Goal: Find specific page/section: Find specific page/section

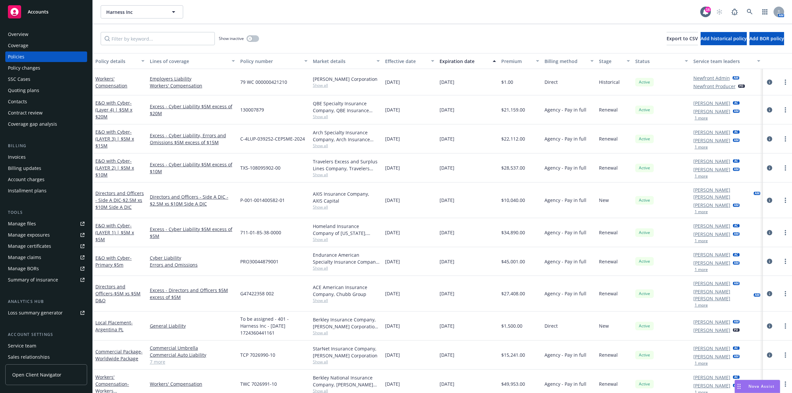
scroll to position [49, 0]
click at [161, 44] on input "Filter by keyword..." at bounding box center [158, 38] width 114 height 13
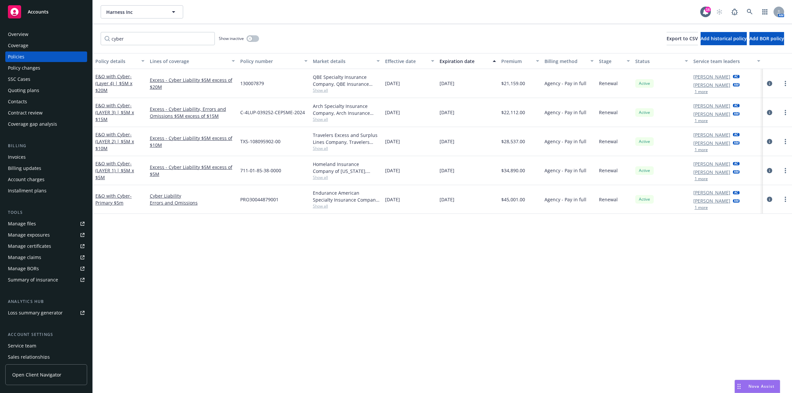
type input "cyber"
click at [23, 40] on div "Overview Coverage Policies Policy changes SSC Cases Quoting plans Contacts Cont…" at bounding box center [46, 79] width 82 height 100
click at [25, 35] on div "Overview" at bounding box center [18, 34] width 20 height 11
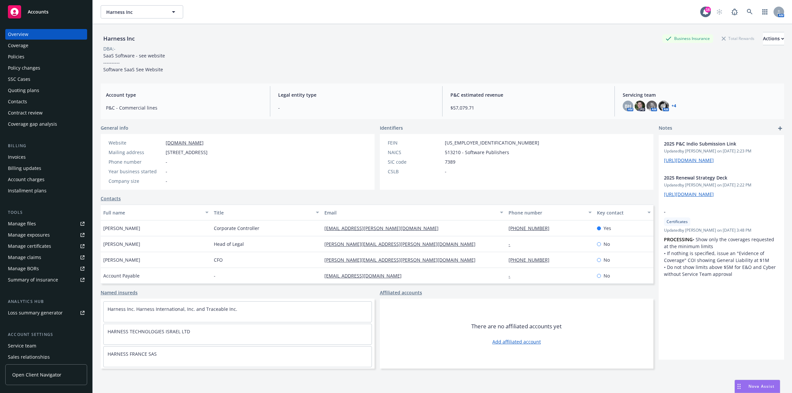
click at [179, 147] on div "Website [DOMAIN_NAME] Mailing address [STREET_ADDRESS] Phone number - Year busi…" at bounding box center [158, 161] width 104 height 45
click at [179, 144] on link "[DOMAIN_NAME]" at bounding box center [185, 143] width 38 height 6
click at [50, 57] on div "Policies" at bounding box center [46, 57] width 77 height 11
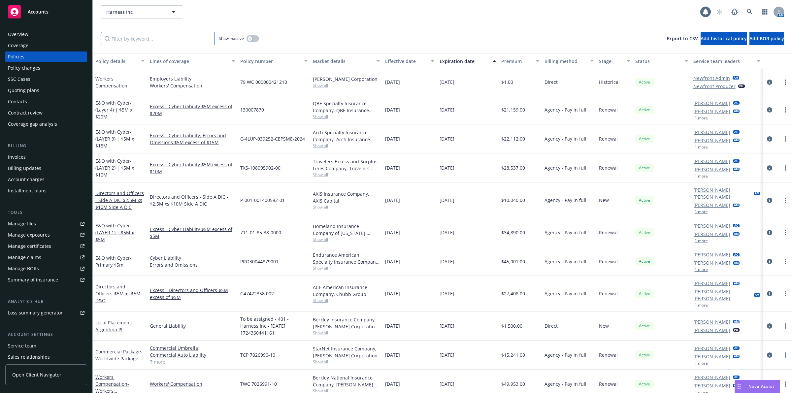
click at [153, 37] on input "Filter by keyword..." at bounding box center [158, 38] width 114 height 13
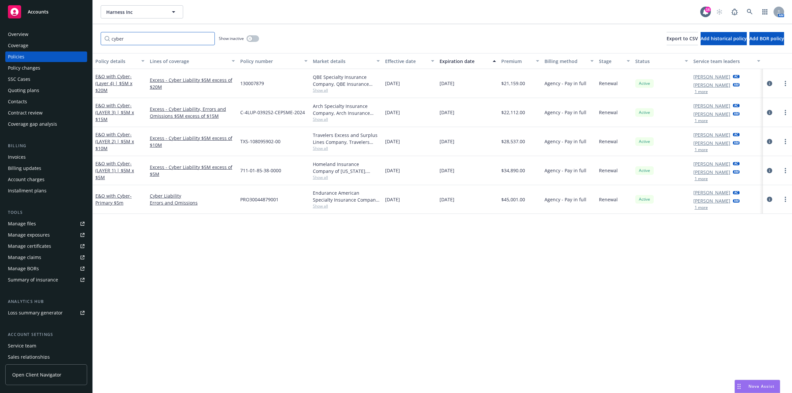
type input "cyber"
click at [293, 44] on div "cyber Show inactive Export to CSV Add historical policy Add BOR policy" at bounding box center [443, 38] width 700 height 29
click at [255, 44] on div "Show inactive" at bounding box center [239, 38] width 40 height 13
click at [255, 40] on button "button" at bounding box center [253, 38] width 13 height 7
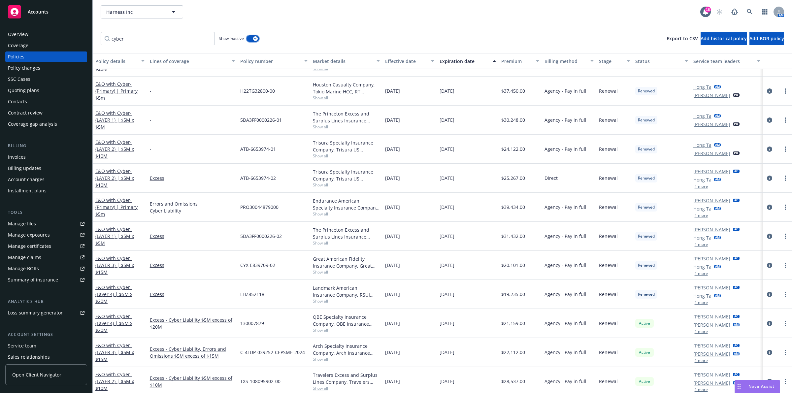
scroll to position [263, 0]
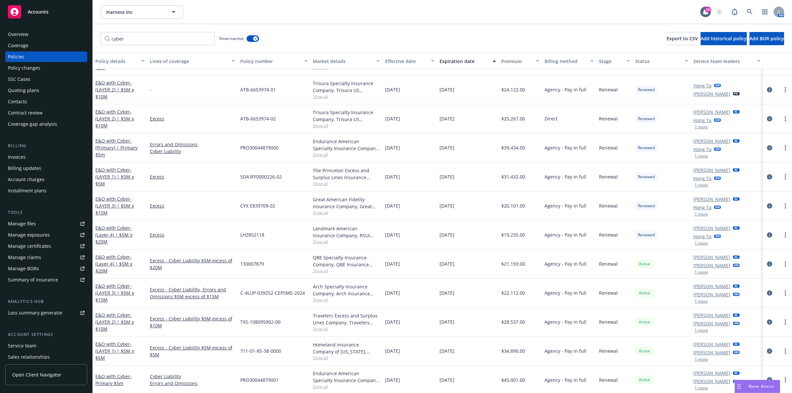
drag, startPoint x: 384, startPoint y: 148, endPoint x: 431, endPoint y: 146, distance: 46.9
click at [431, 146] on div "[DATE]" at bounding box center [410, 147] width 54 height 29
click at [421, 151] on div "[DATE]" at bounding box center [410, 147] width 54 height 29
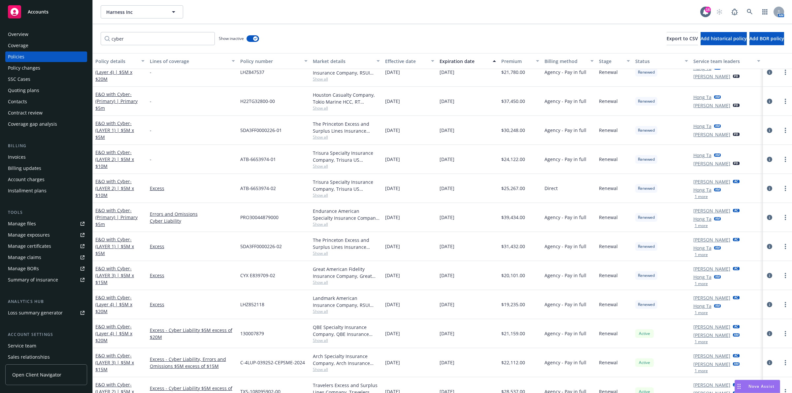
scroll to position [181, 0]
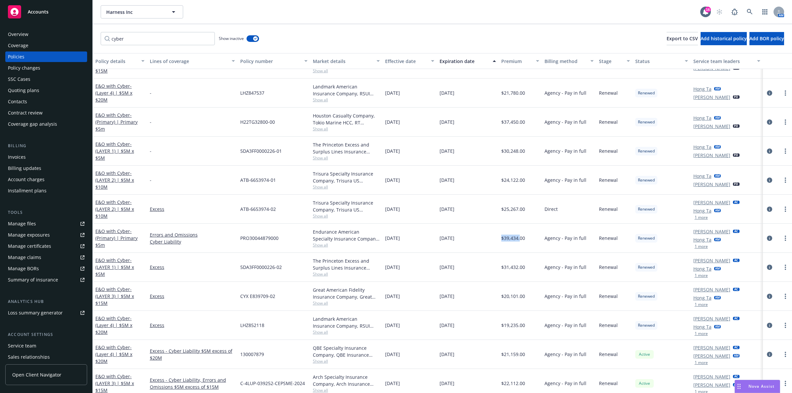
drag, startPoint x: 497, startPoint y: 239, endPoint x: 517, endPoint y: 240, distance: 20.2
click at [517, 240] on div "$39,434.00" at bounding box center [521, 238] width 44 height 29
click at [509, 244] on div "$39,434.00" at bounding box center [521, 238] width 44 height 29
drag, startPoint x: 497, startPoint y: 243, endPoint x: 514, endPoint y: 242, distance: 17.2
click at [514, 242] on div "$39,434.00" at bounding box center [521, 238] width 44 height 29
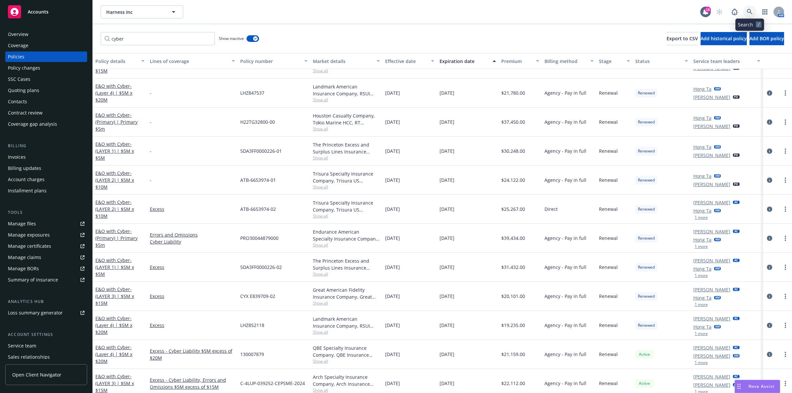
click at [749, 11] on icon at bounding box center [750, 12] width 6 height 6
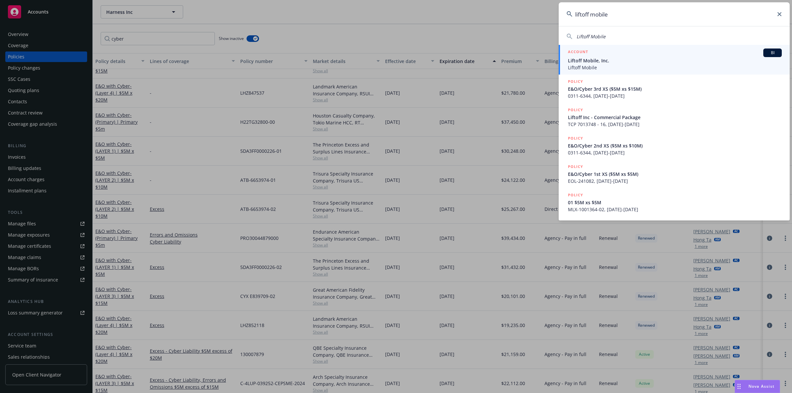
type input "liftoff mobile"
click at [660, 54] on div "ACCOUNT BI" at bounding box center [675, 53] width 214 height 9
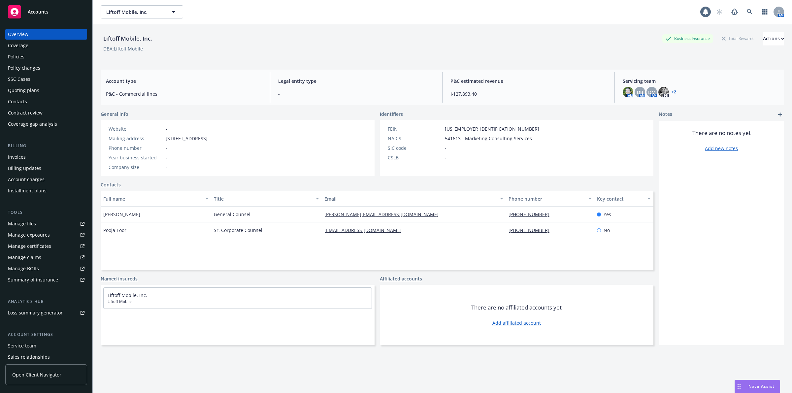
click at [29, 57] on div "Policies" at bounding box center [46, 57] width 77 height 11
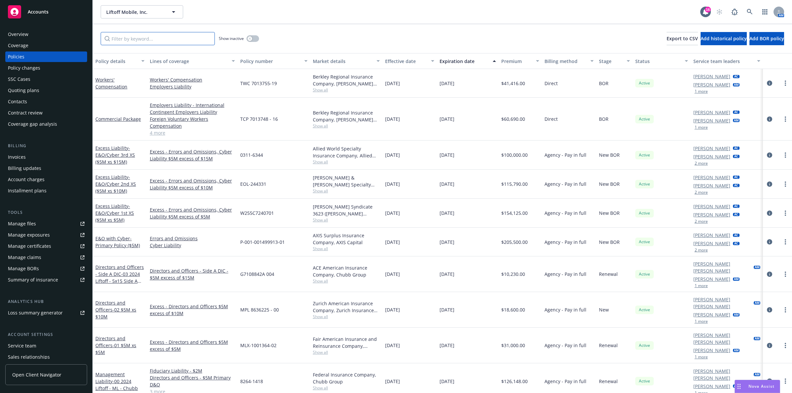
click at [145, 41] on input "Filter by keyword..." at bounding box center [158, 38] width 114 height 13
type input "cyber"
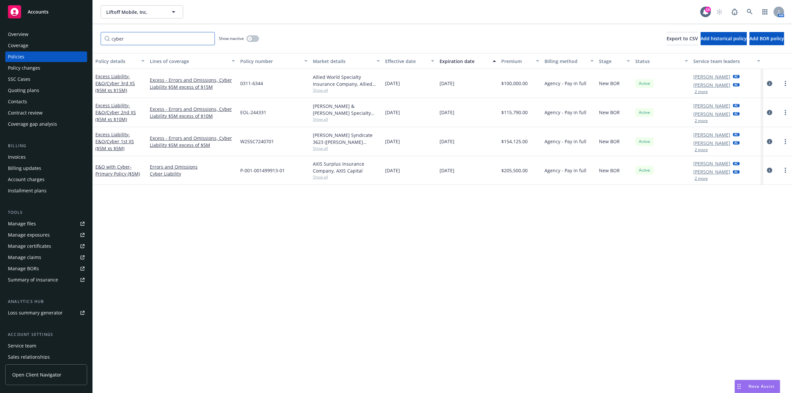
click at [209, 39] on input "cyber" at bounding box center [158, 38] width 114 height 13
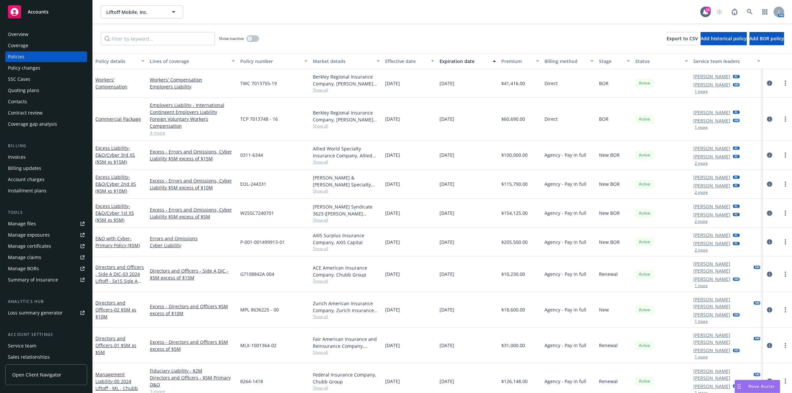
click at [37, 35] on div "Overview" at bounding box center [46, 34] width 77 height 11
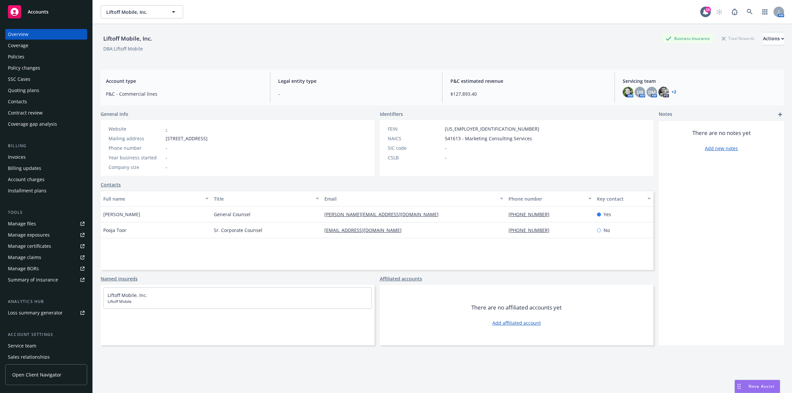
click at [30, 59] on div "Policies" at bounding box center [46, 57] width 77 height 11
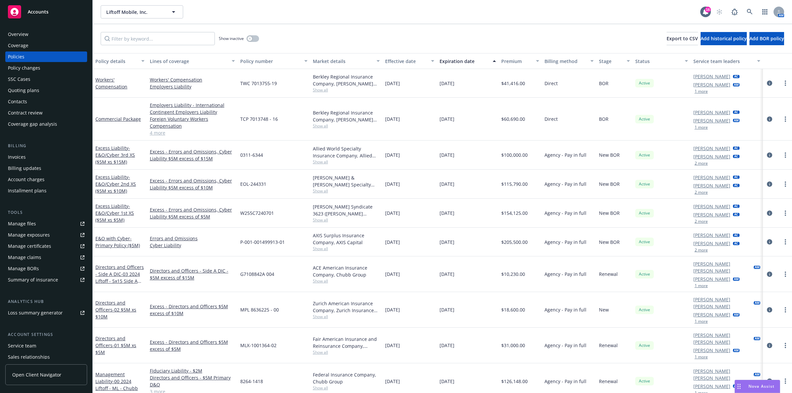
click at [29, 37] on div "Overview" at bounding box center [46, 34] width 77 height 11
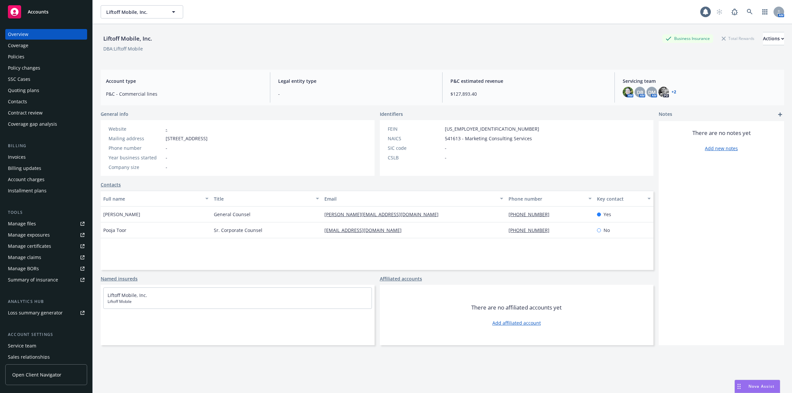
click at [29, 37] on div "Overview" at bounding box center [46, 34] width 77 height 11
click at [747, 9] on icon at bounding box center [750, 12] width 6 height 6
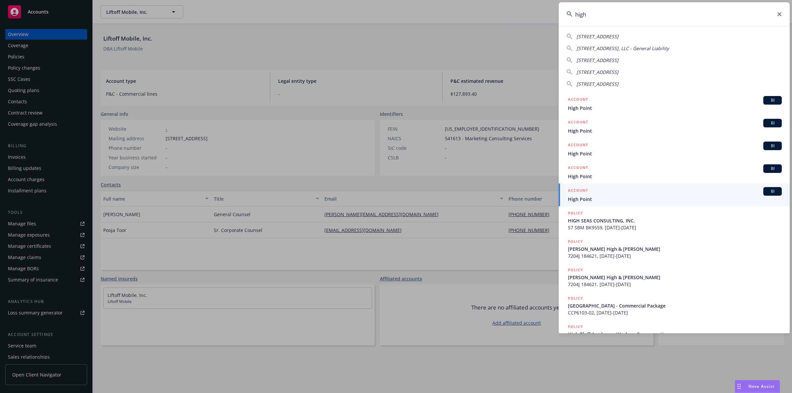
click at [613, 20] on input "high" at bounding box center [674, 14] width 231 height 24
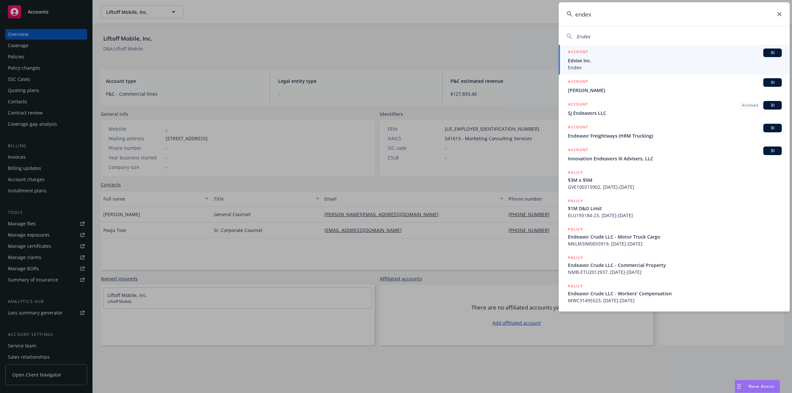
type input "endex"
click at [621, 57] on span "Edvise Inc." at bounding box center [675, 60] width 214 height 7
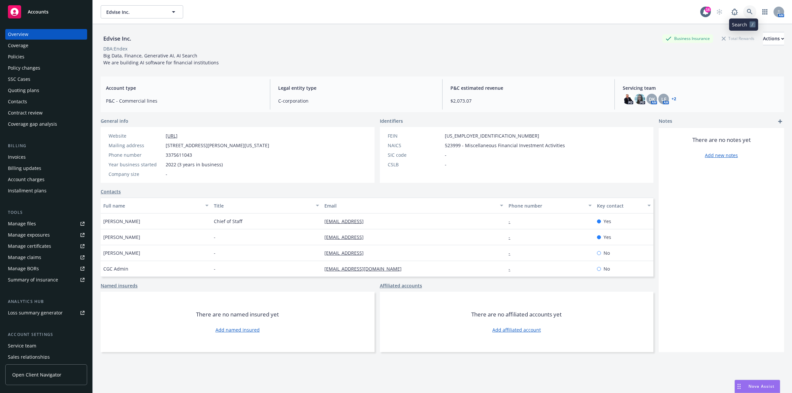
click at [744, 14] on link at bounding box center [750, 11] width 13 height 13
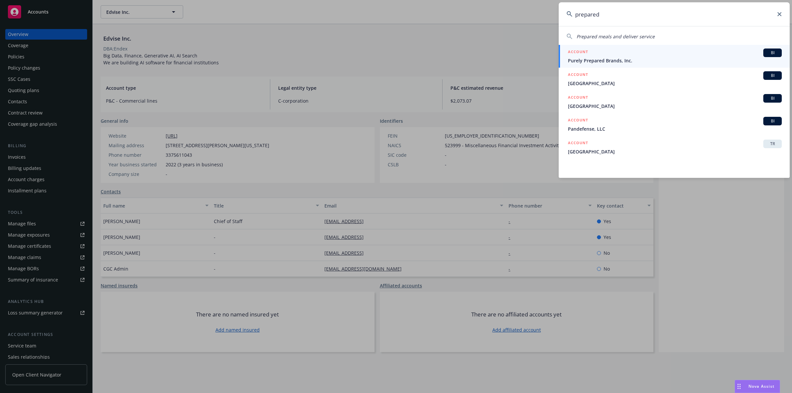
click at [602, 15] on input "prepared" at bounding box center [674, 14] width 231 height 24
click at [591, 14] on input "prepared" at bounding box center [674, 14] width 231 height 24
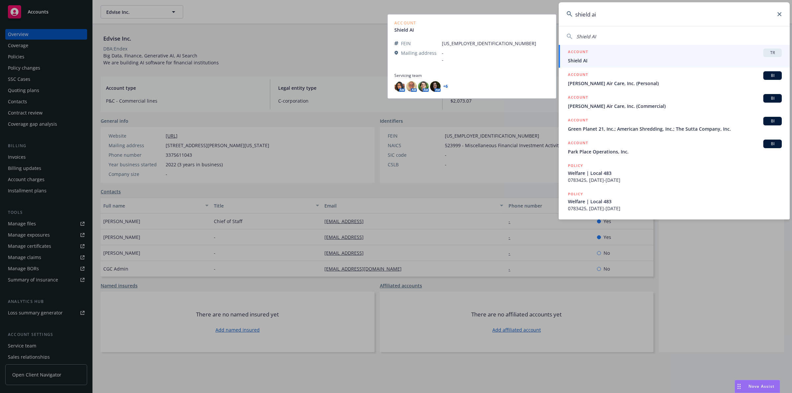
type input "shield ai"
click at [624, 60] on span "Shield AI" at bounding box center [675, 60] width 214 height 7
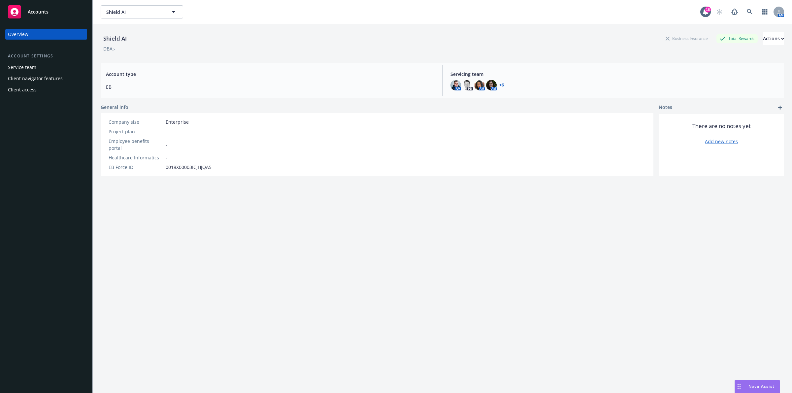
click at [471, 85] on div "AM PD AM AM + 6" at bounding box center [615, 85] width 329 height 11
click at [467, 85] on img at bounding box center [468, 85] width 11 height 11
click at [451, 87] on img at bounding box center [456, 85] width 11 height 11
click at [579, 89] on div "AM PD AM AM + 6" at bounding box center [615, 85] width 329 height 11
click at [747, 12] on icon at bounding box center [750, 12] width 6 height 6
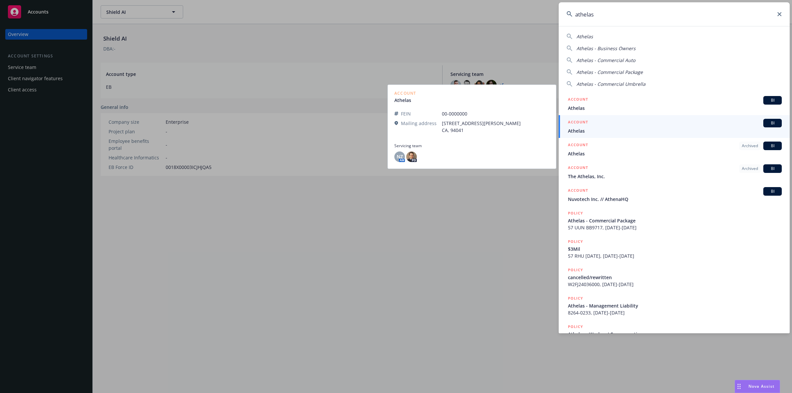
type input "athelas"
click at [647, 127] on span "Athelas" at bounding box center [675, 130] width 214 height 7
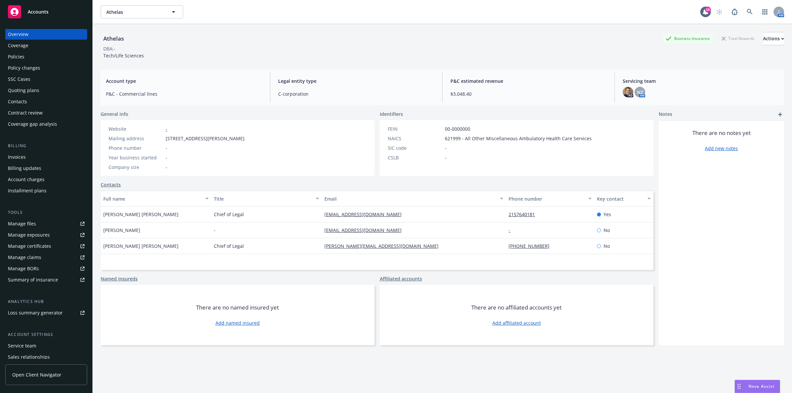
click at [54, 53] on div "Policies" at bounding box center [46, 57] width 77 height 11
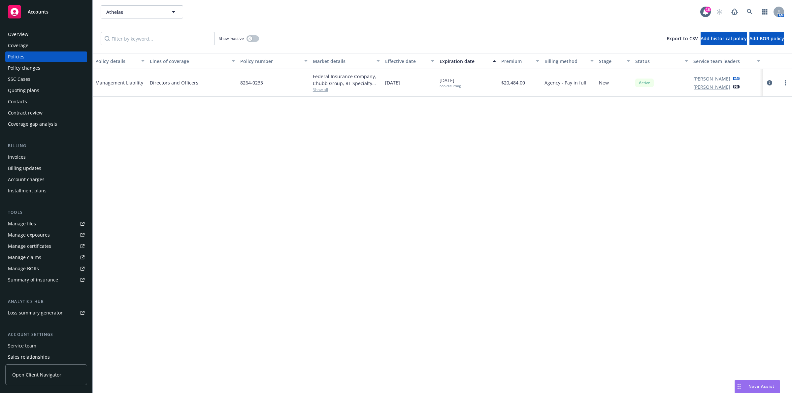
click at [51, 36] on div "Overview" at bounding box center [46, 34] width 77 height 11
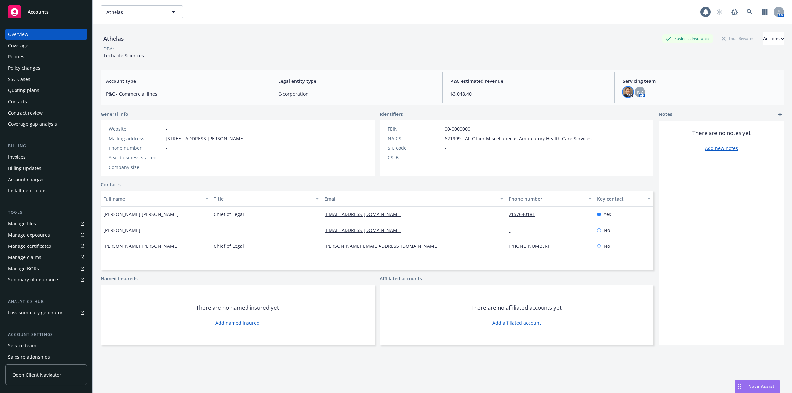
click at [623, 92] on img at bounding box center [628, 92] width 11 height 11
click at [27, 55] on div "Policies" at bounding box center [46, 57] width 77 height 11
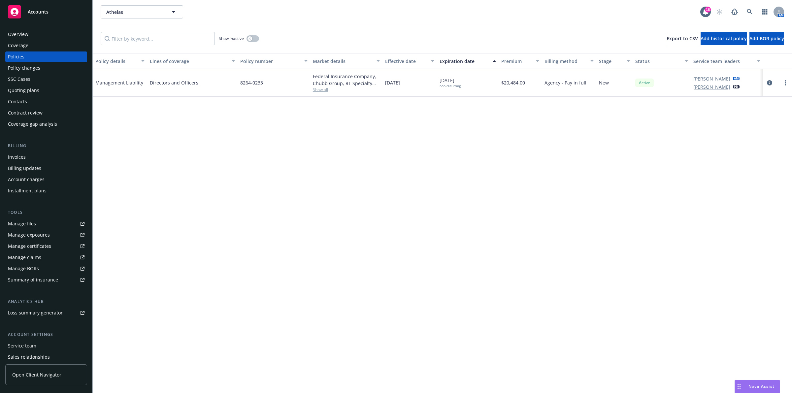
click at [27, 35] on div "Overview" at bounding box center [18, 34] width 20 height 11
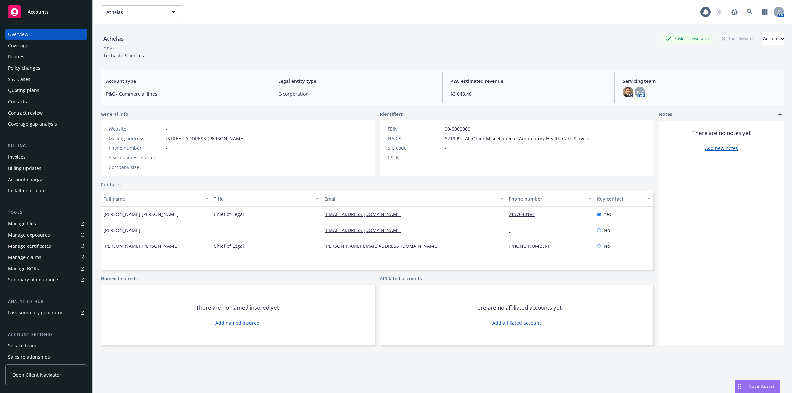
drag, startPoint x: 27, startPoint y: 35, endPoint x: 372, endPoint y: 53, distance: 346.2
click at [372, 53] on div "Athelas Business Insurance Total Rewards Actions DBA: - Tech/Life Sciences" at bounding box center [443, 45] width 684 height 27
click at [750, 11] on link at bounding box center [750, 11] width 13 height 13
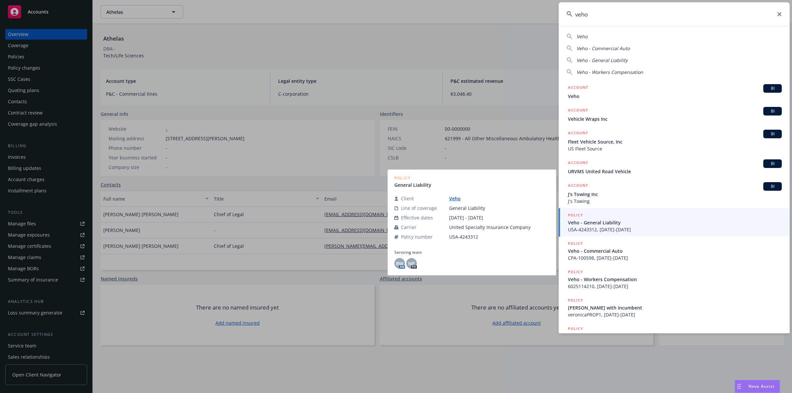
type input "veho"
click at [453, 198] on link "Veho" at bounding box center [457, 198] width 17 height 6
click at [455, 198] on link "Veho" at bounding box center [457, 198] width 17 height 6
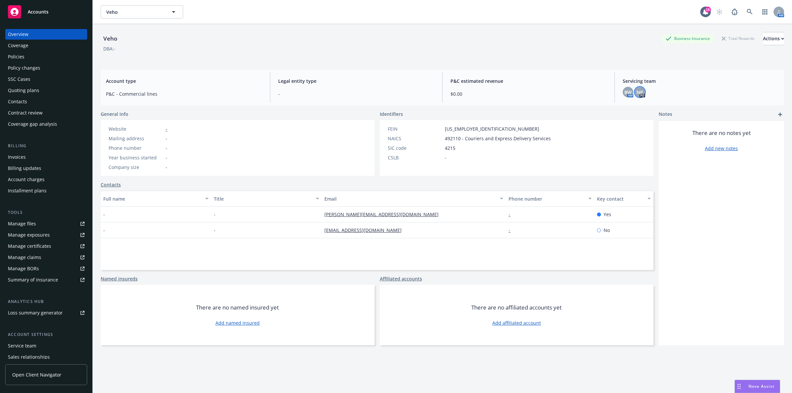
click at [638, 92] on span "NP" at bounding box center [640, 92] width 7 height 7
click at [623, 93] on div "BW" at bounding box center [628, 92] width 11 height 11
drag, startPoint x: 577, startPoint y: 59, endPoint x: 563, endPoint y: 58, distance: 13.9
click at [576, 59] on div "Veho Business Insurance Total Rewards Actions DBA: -" at bounding box center [443, 45] width 684 height 27
click at [747, 12] on icon at bounding box center [750, 12] width 6 height 6
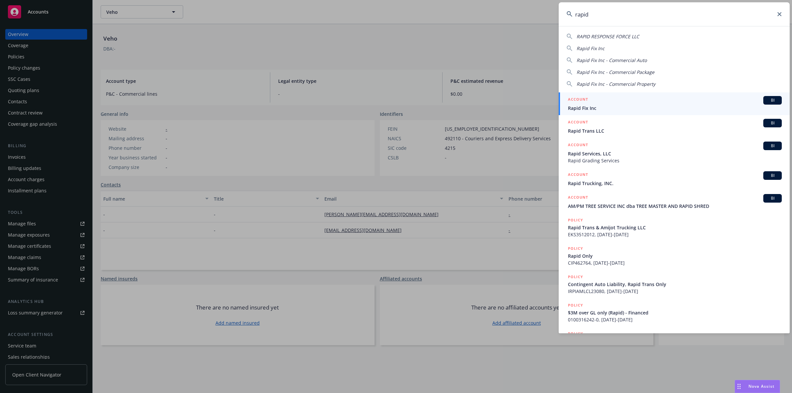
type input "rapid"
click at [628, 108] on span "Rapid Fix Inc" at bounding box center [675, 108] width 214 height 7
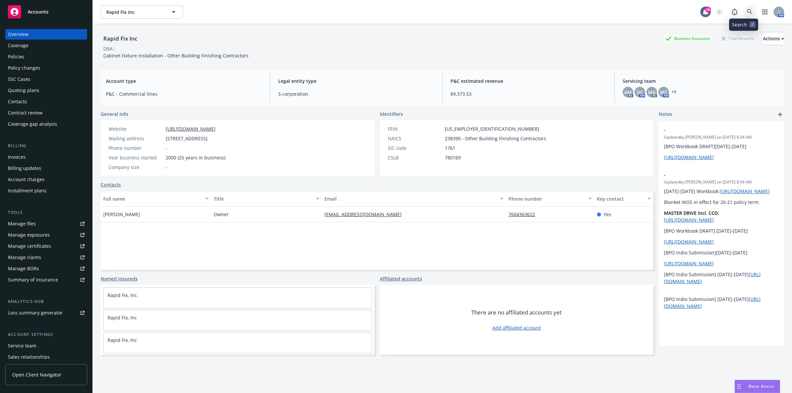
click at [744, 16] on link at bounding box center [750, 11] width 13 height 13
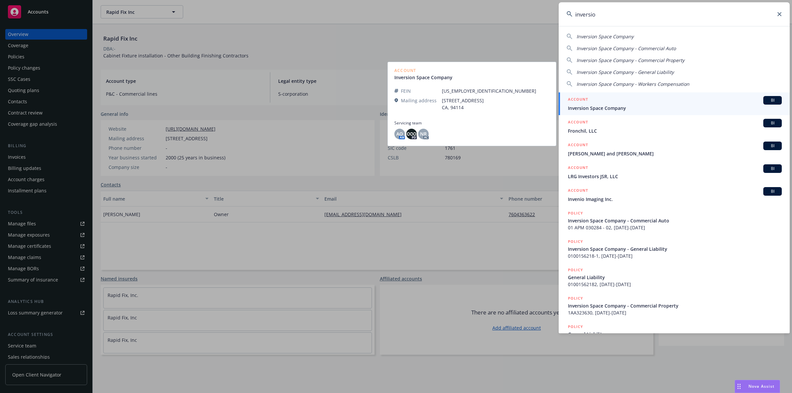
type input "inversio"
click at [619, 105] on span "Inversion Space Company" at bounding box center [675, 108] width 214 height 7
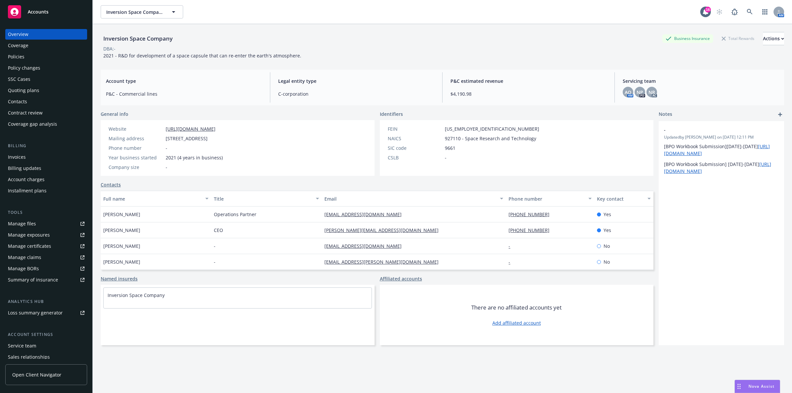
click at [44, 54] on div "Policies" at bounding box center [46, 57] width 77 height 11
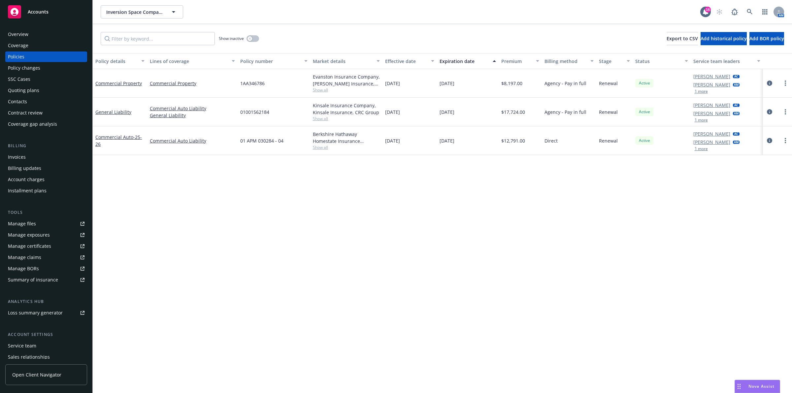
click at [55, 32] on div "Overview" at bounding box center [46, 34] width 77 height 11
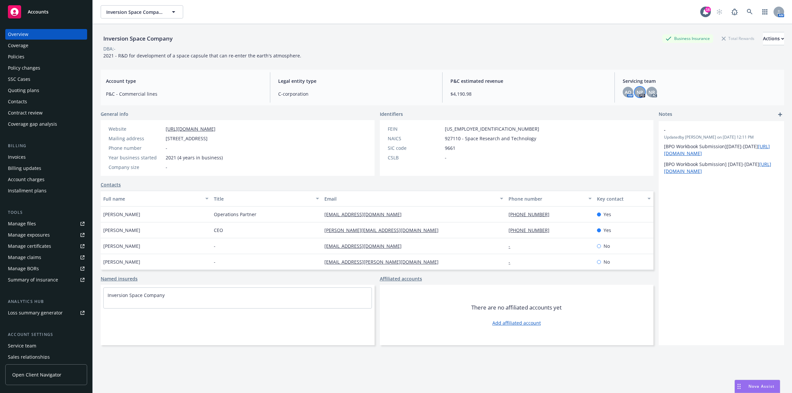
click at [637, 95] on span "NP" at bounding box center [640, 92] width 7 height 7
click at [639, 93] on div "NP" at bounding box center [640, 92] width 11 height 11
click at [649, 93] on span "NR" at bounding box center [652, 92] width 7 height 7
click at [627, 94] on span "AO" at bounding box center [628, 92] width 7 height 7
click at [637, 95] on span "NP" at bounding box center [640, 92] width 7 height 7
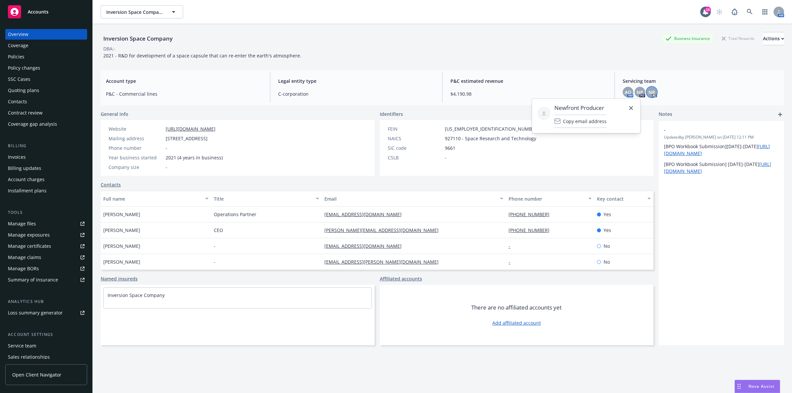
click at [649, 92] on span "NR" at bounding box center [652, 92] width 7 height 7
click at [694, 85] on div "Servicing team AO AM NP PD NR AC" at bounding box center [701, 87] width 167 height 30
click at [42, 32] on div "Overview" at bounding box center [46, 34] width 77 height 11
